Goal: Task Accomplishment & Management: Manage account settings

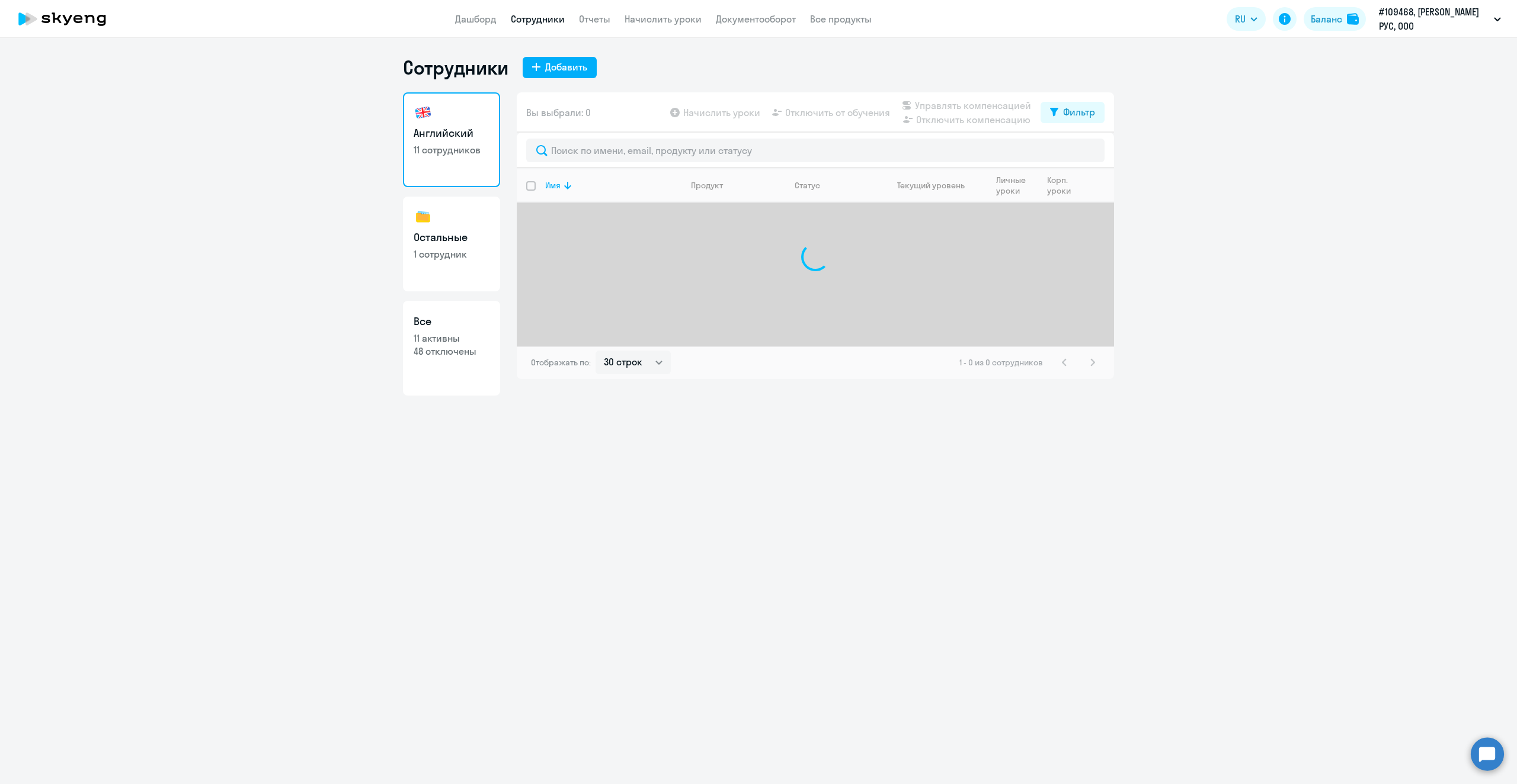
select select "30"
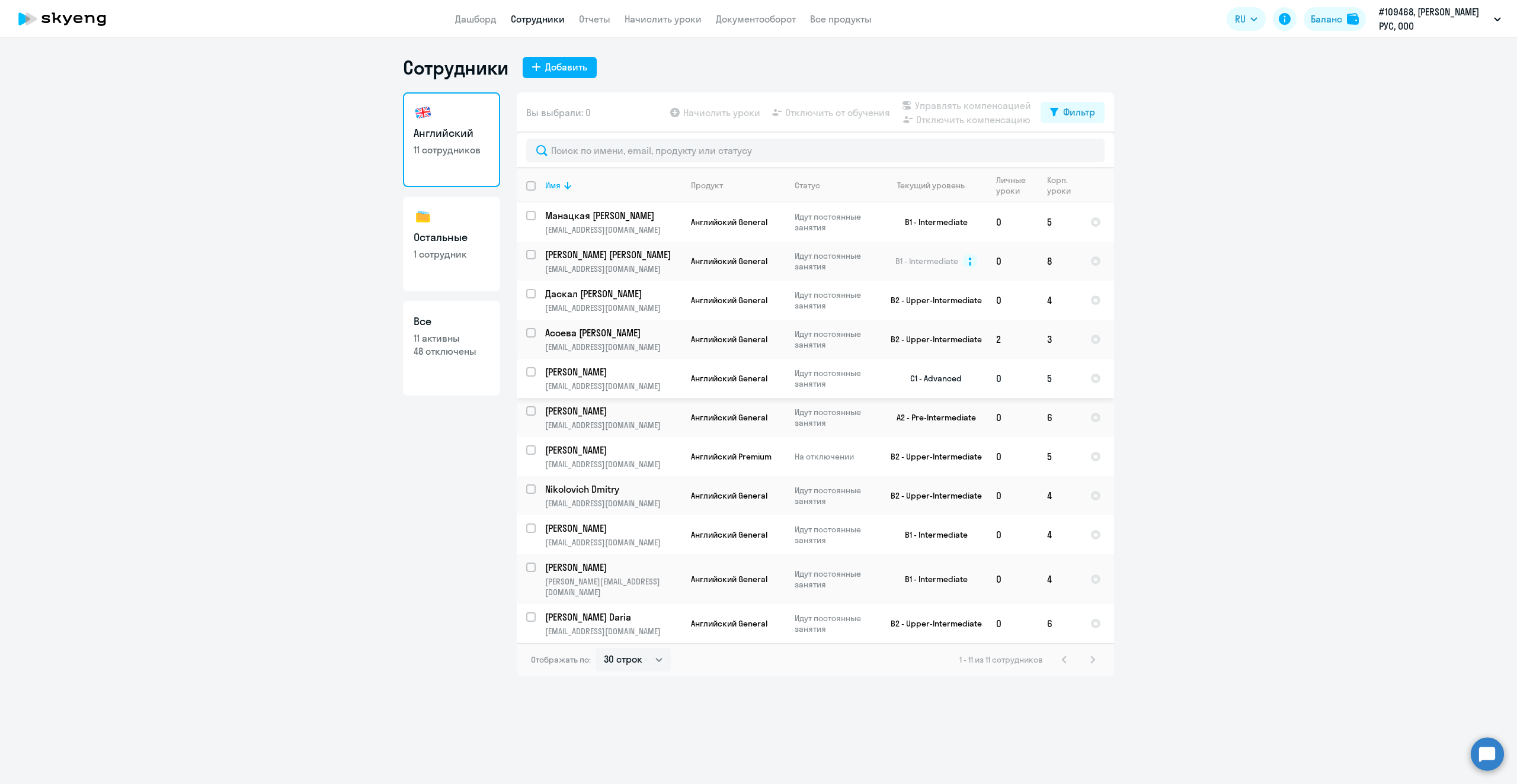
click at [528, 373] on input "select row 15981748" at bounding box center [538, 379] width 23 height 23
checkbox input "true"
click at [820, 111] on span "Отключить от обучения" at bounding box center [837, 112] width 105 height 14
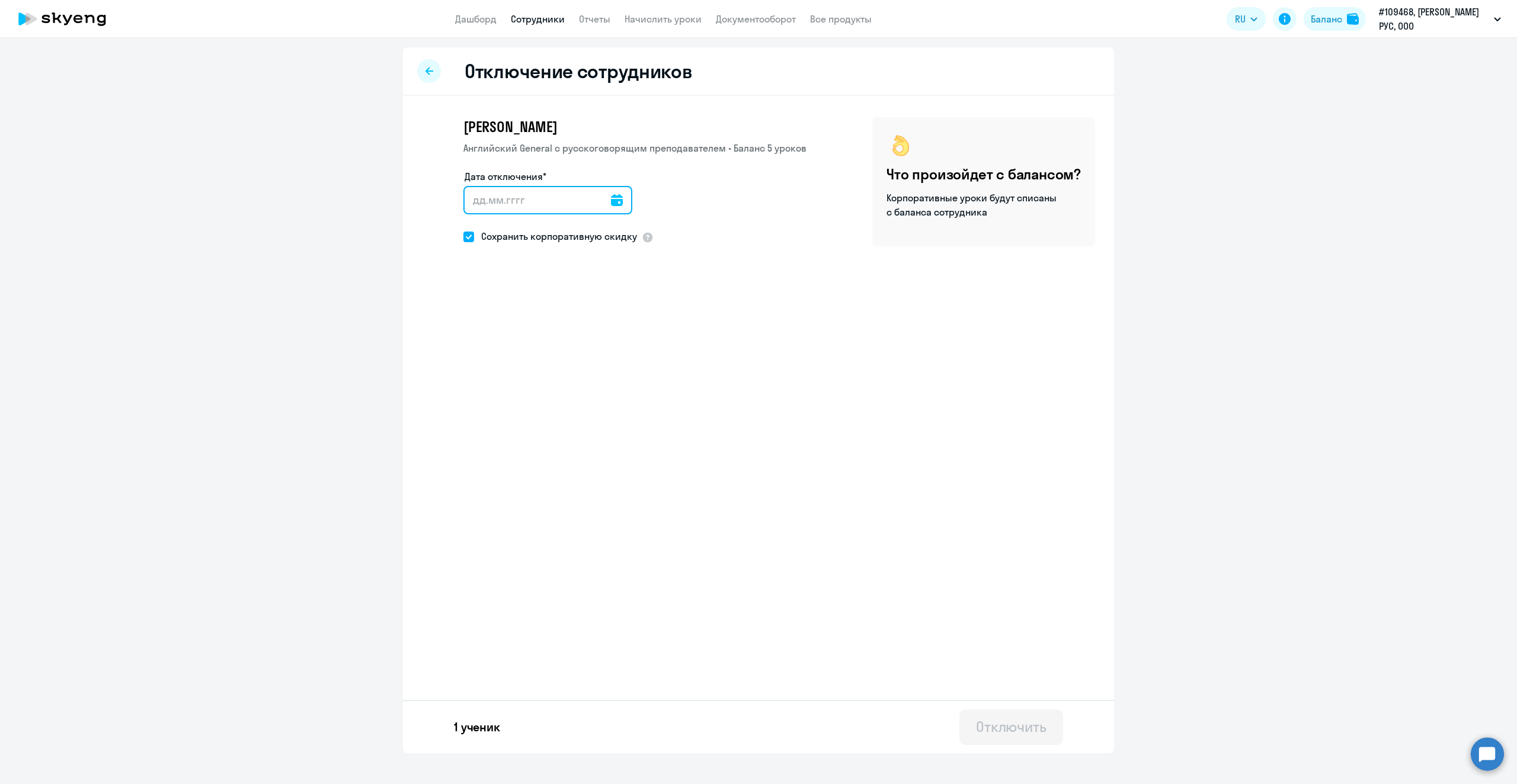
click at [471, 200] on input "Дата отключения*" at bounding box center [547, 199] width 169 height 28
type input "[DATE]"
click at [1000, 736] on button "Отключить" at bounding box center [1011, 728] width 104 height 36
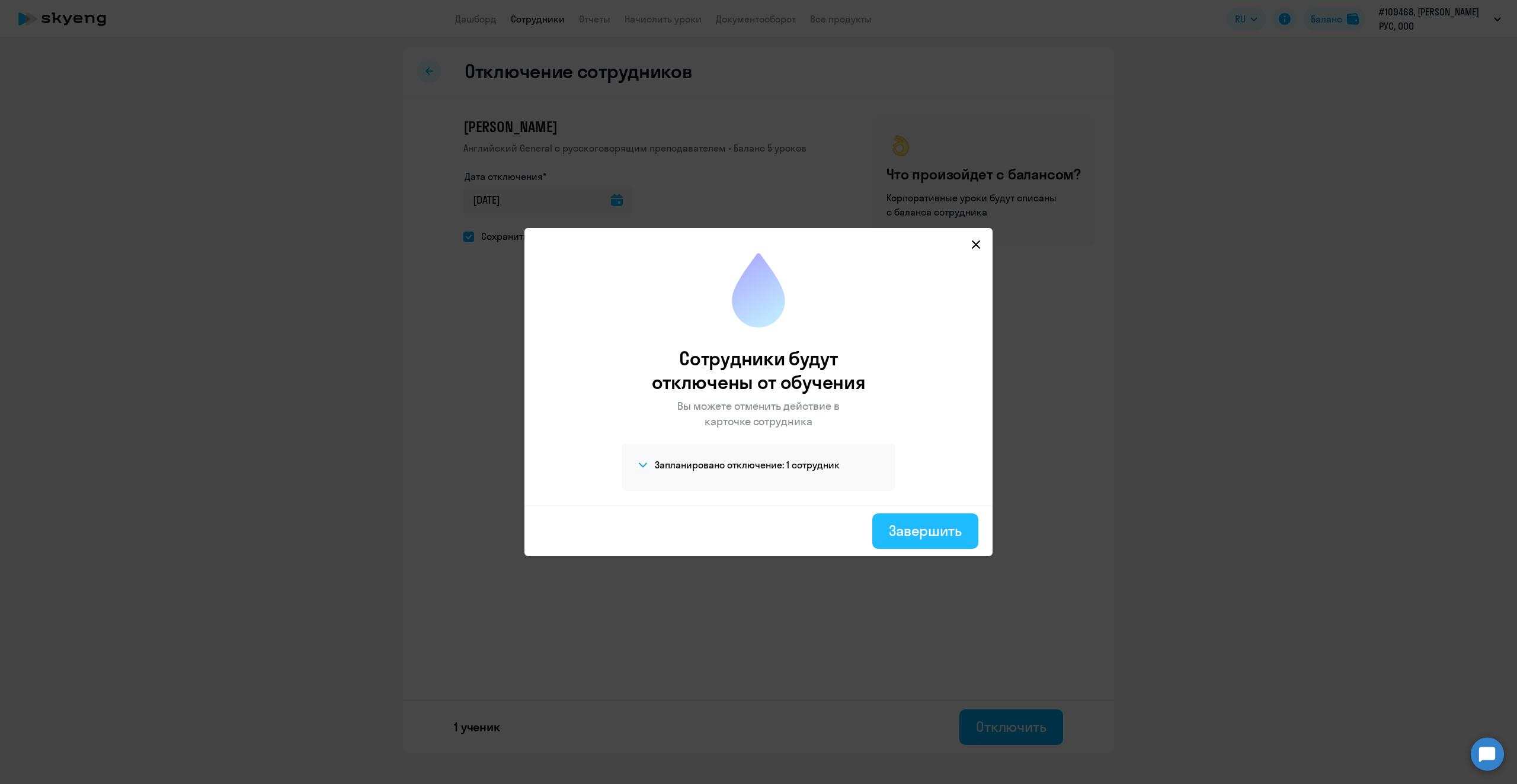
click at [941, 532] on div "Завершить" at bounding box center [925, 531] width 73 height 19
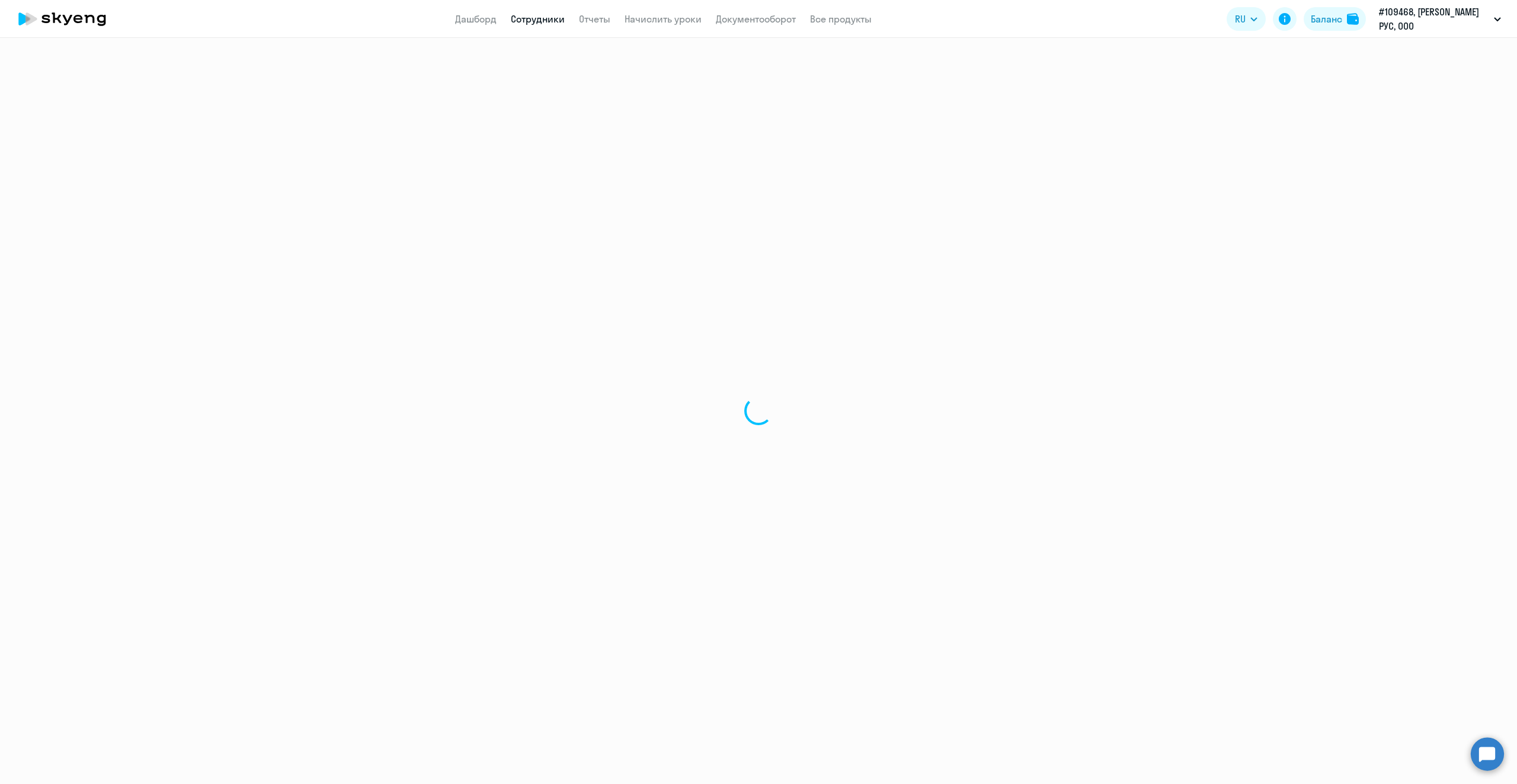
select select "30"
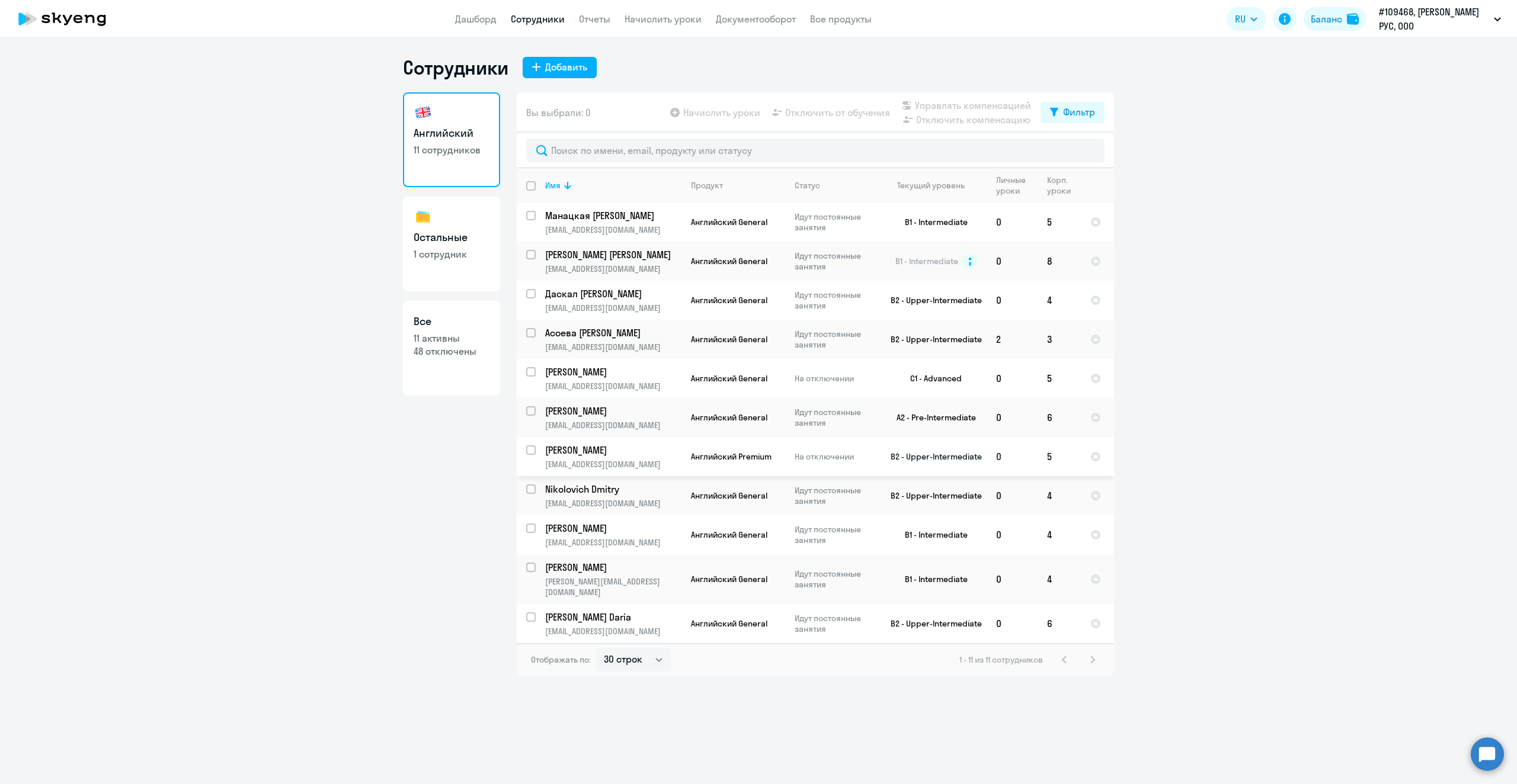
click at [587, 451] on p "[PERSON_NAME]" at bounding box center [612, 450] width 134 height 13
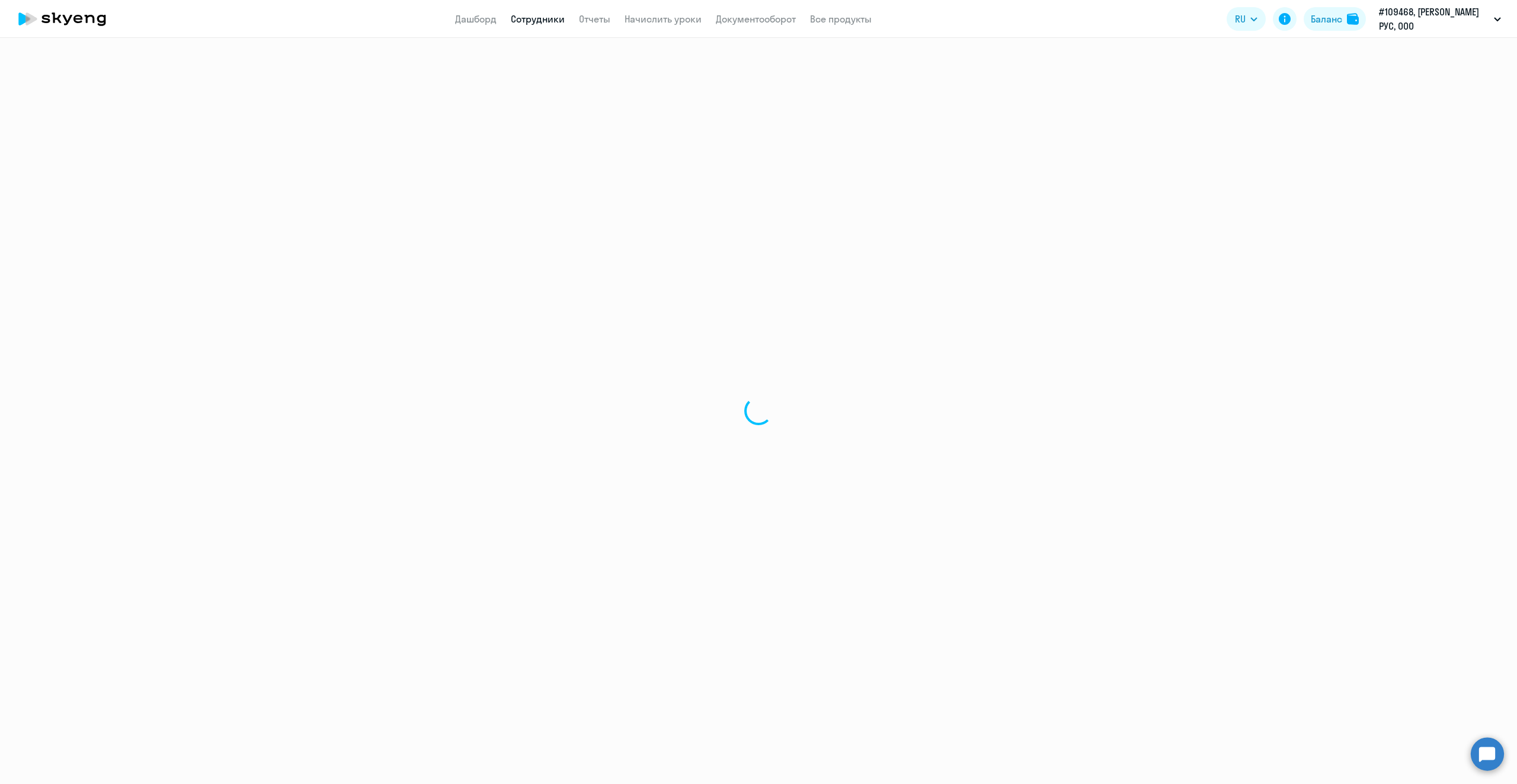
select select "english"
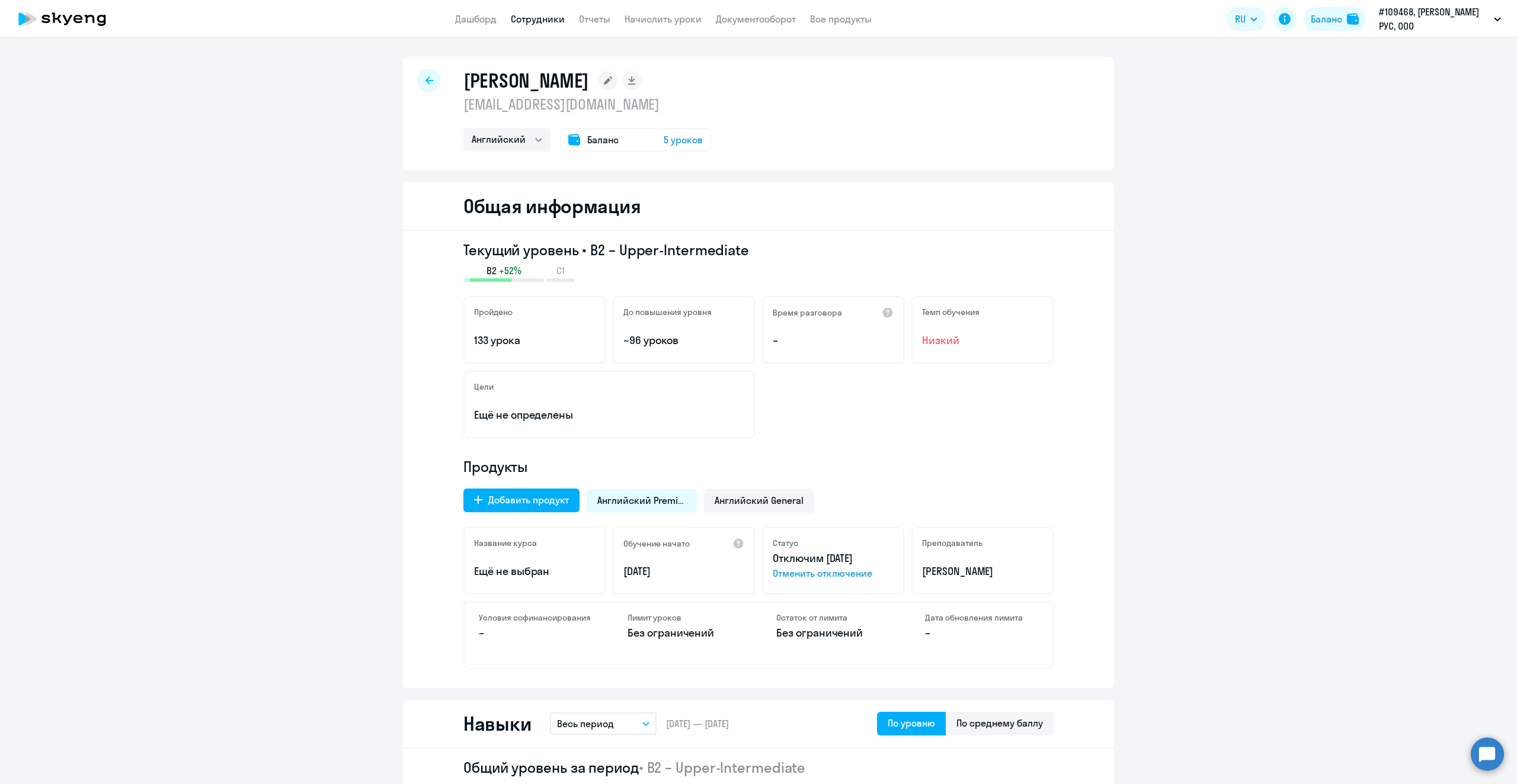
select select "30"
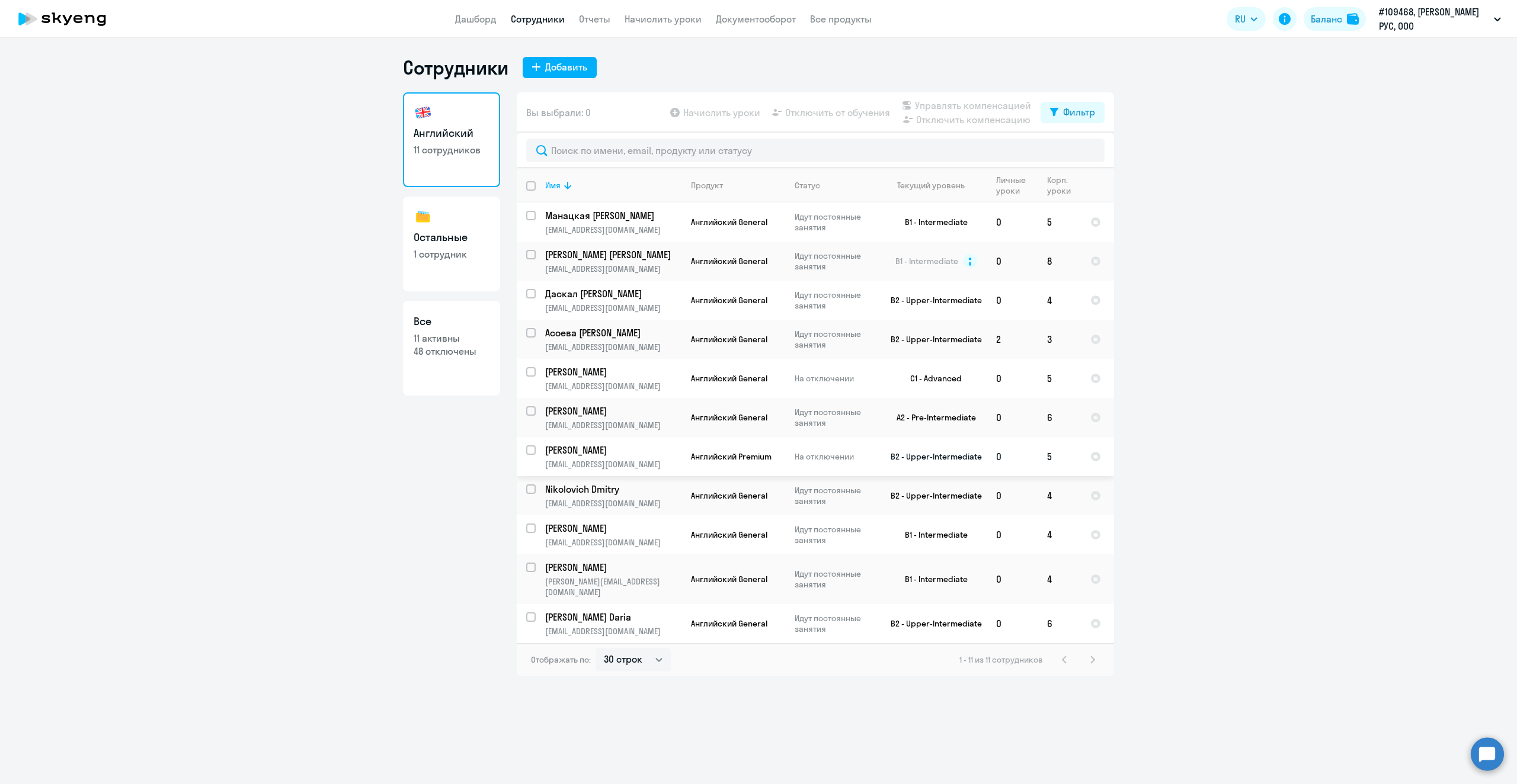
click at [531, 449] on input "select row 460644" at bounding box center [538, 457] width 23 height 23
checkbox input "true"
click at [848, 113] on span "Отключить от обучения" at bounding box center [837, 112] width 105 height 14
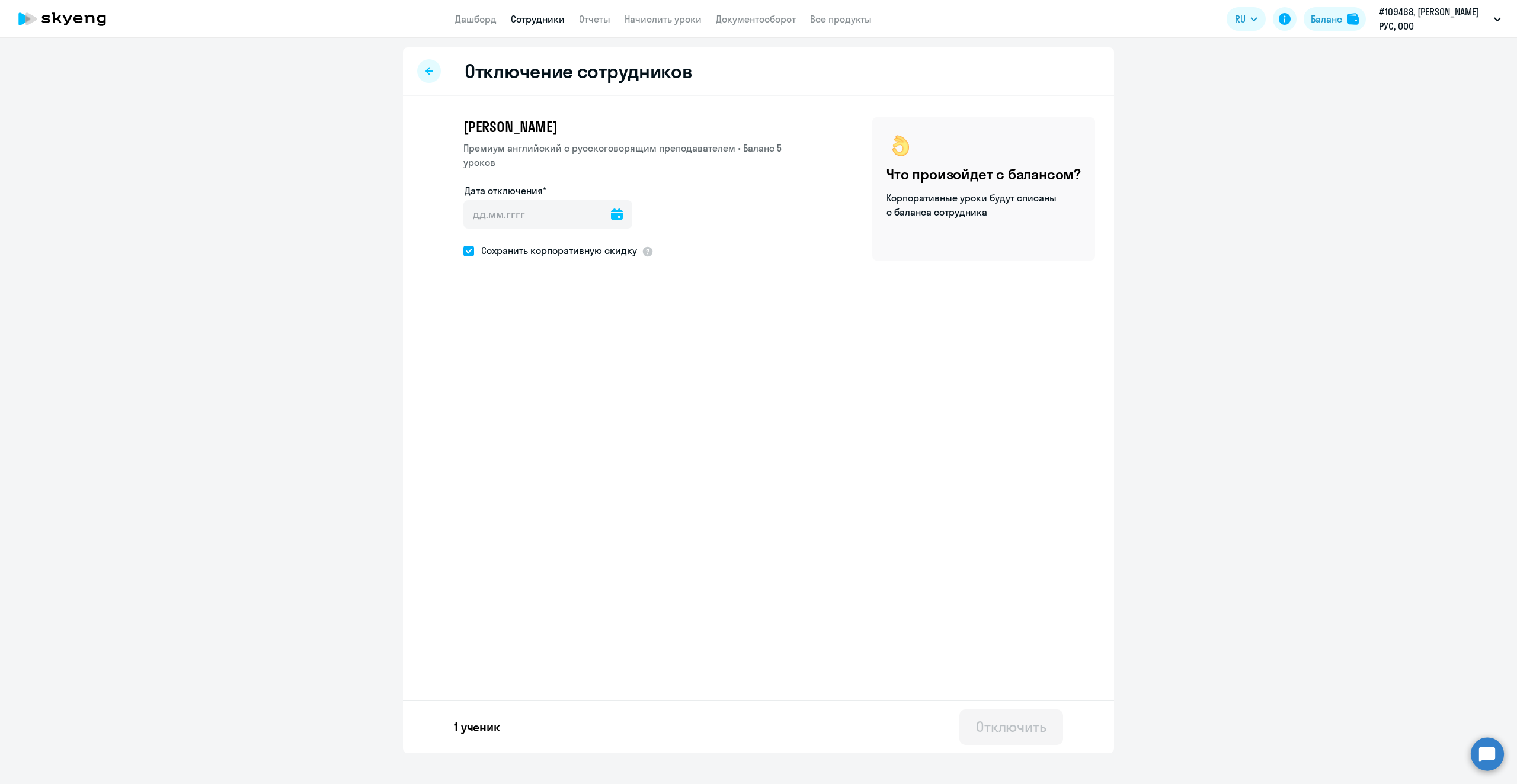
click at [433, 76] on div at bounding box center [429, 71] width 23 height 23
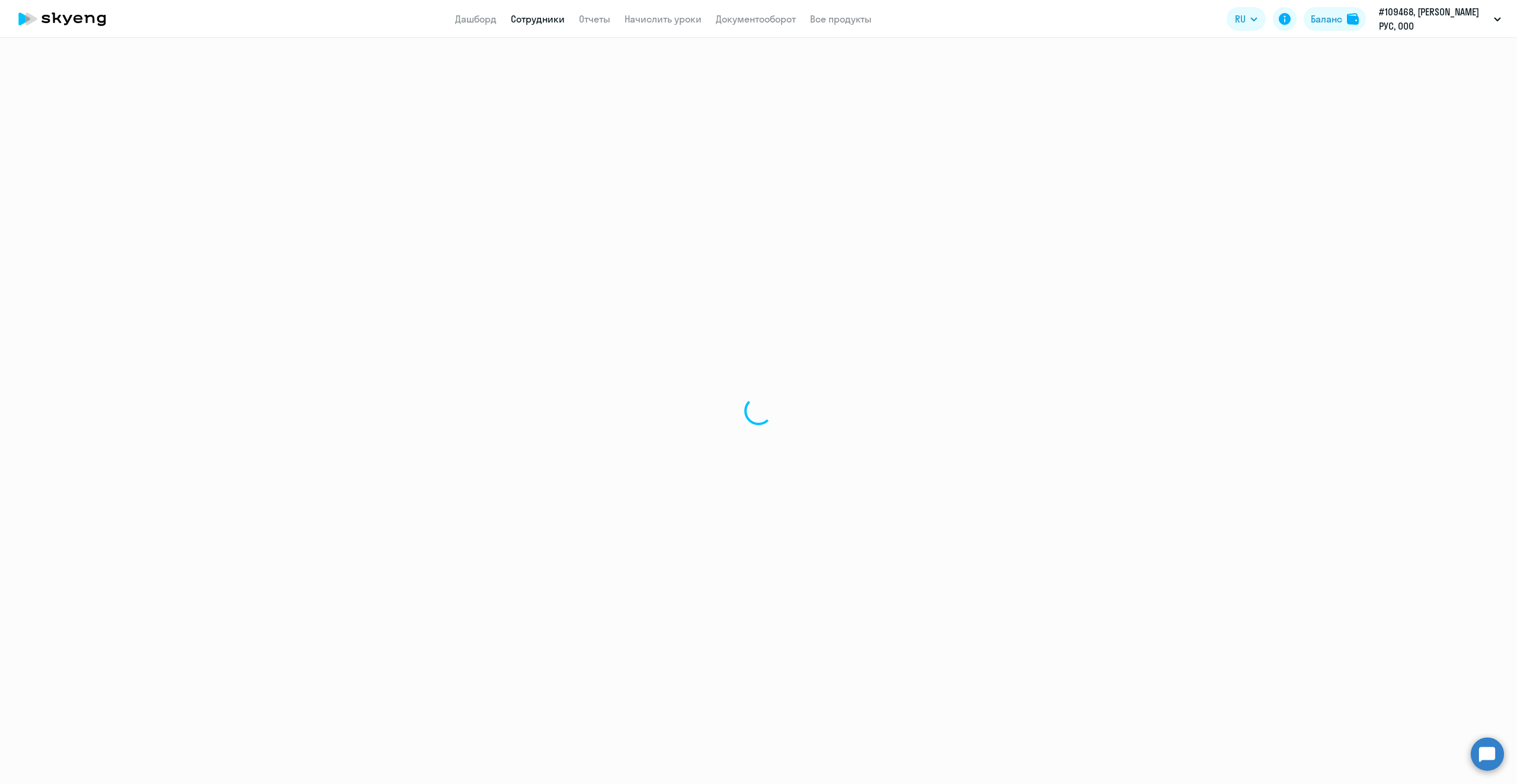
select select "30"
